Goal: Register for event/course

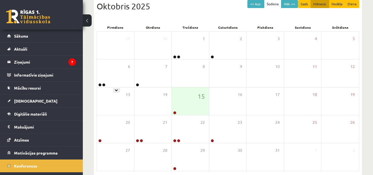
scroll to position [65, 0]
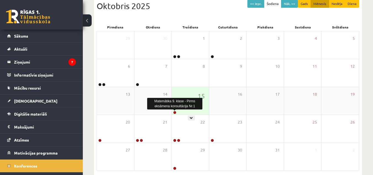
click at [175, 111] on link at bounding box center [174, 112] width 3 height 3
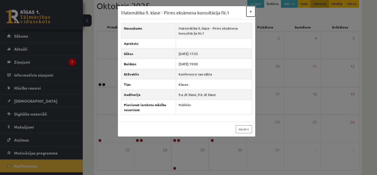
click at [250, 12] on button "×" at bounding box center [250, 11] width 9 height 10
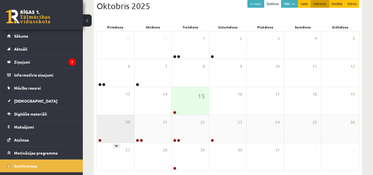
scroll to position [89, 0]
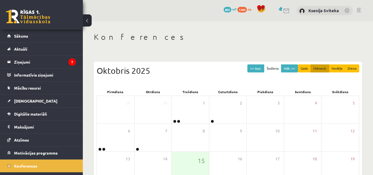
scroll to position [87, 0]
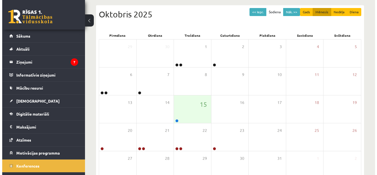
scroll to position [63, 0]
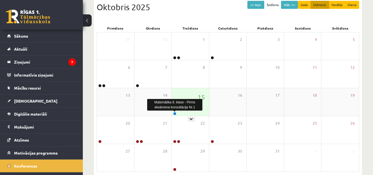
click at [174, 114] on link at bounding box center [174, 113] width 3 height 3
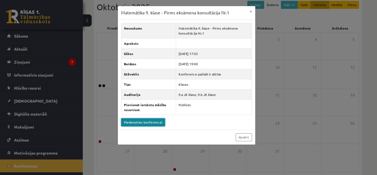
click at [137, 121] on link "Pievienoties konferencei" at bounding box center [143, 122] width 44 height 8
